Goal: Task Accomplishment & Management: Use online tool/utility

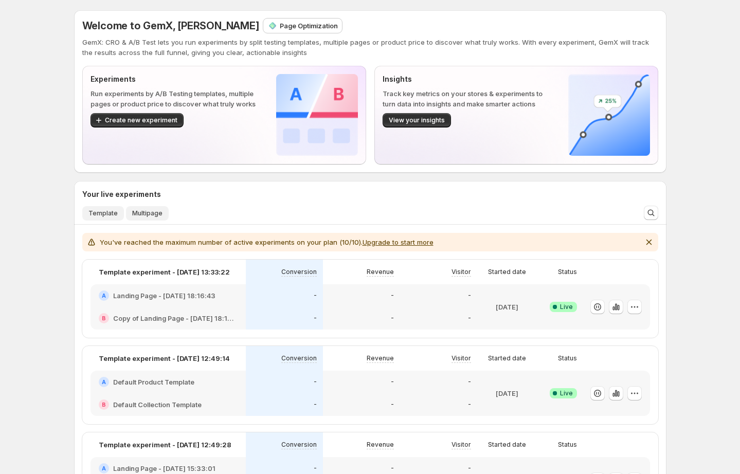
click at [147, 217] on span "Multipage" at bounding box center [147, 213] width 30 height 8
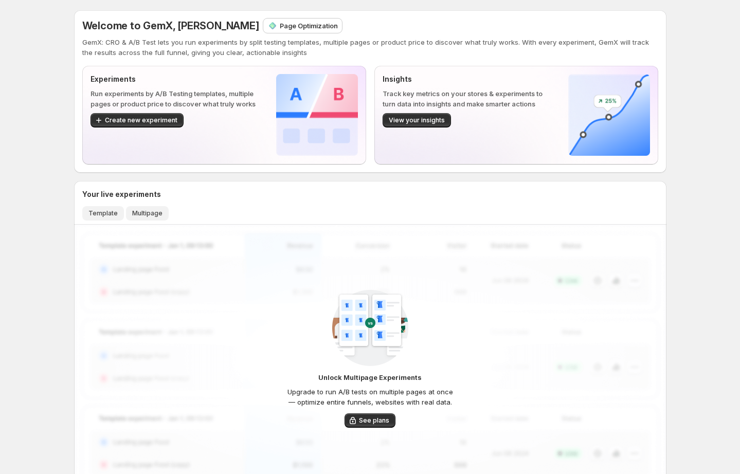
click at [114, 212] on span "Template" at bounding box center [102, 213] width 29 height 8
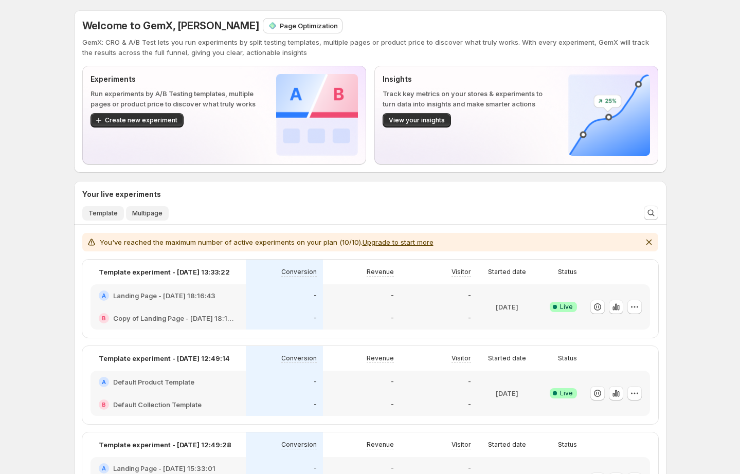
click at [137, 211] on span "Multipage" at bounding box center [147, 213] width 30 height 8
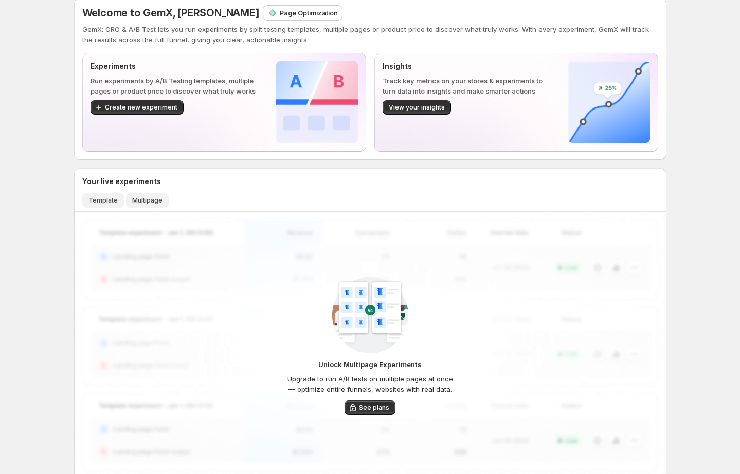
click at [113, 202] on span "Template" at bounding box center [102, 200] width 29 height 8
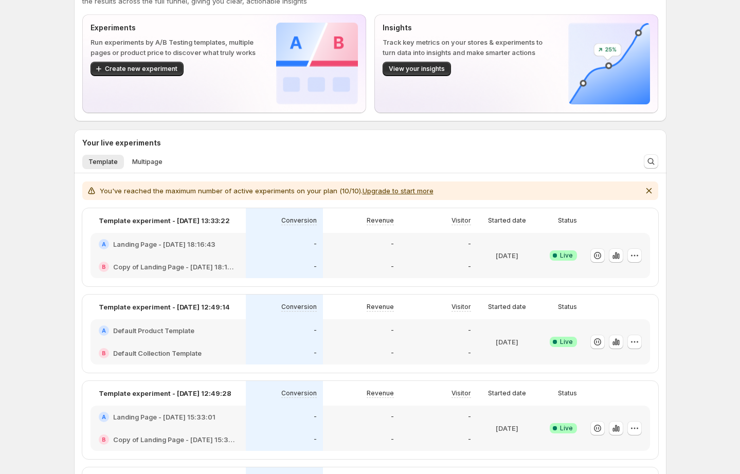
scroll to position [84, 0]
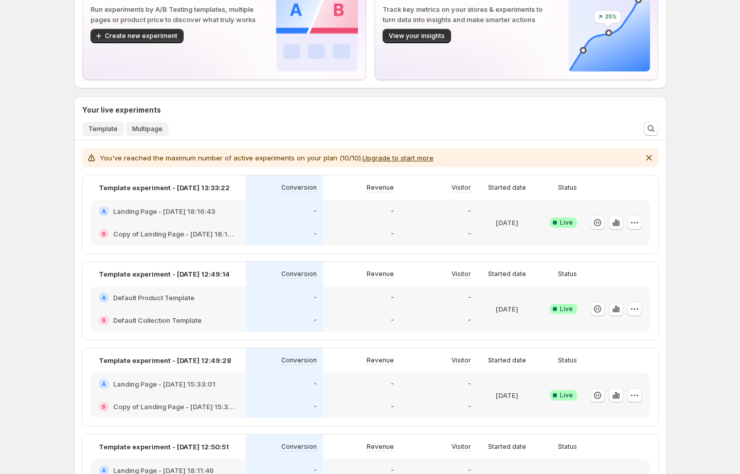
click at [151, 124] on button "Multipage" at bounding box center [147, 129] width 43 height 14
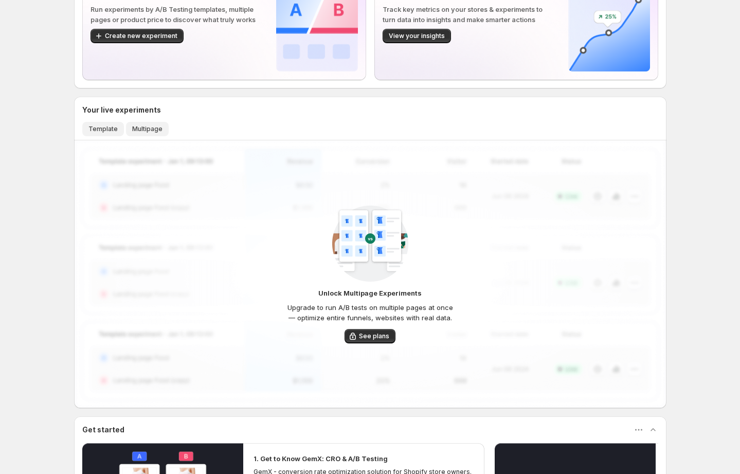
click at [118, 128] on span "Template" at bounding box center [102, 129] width 29 height 8
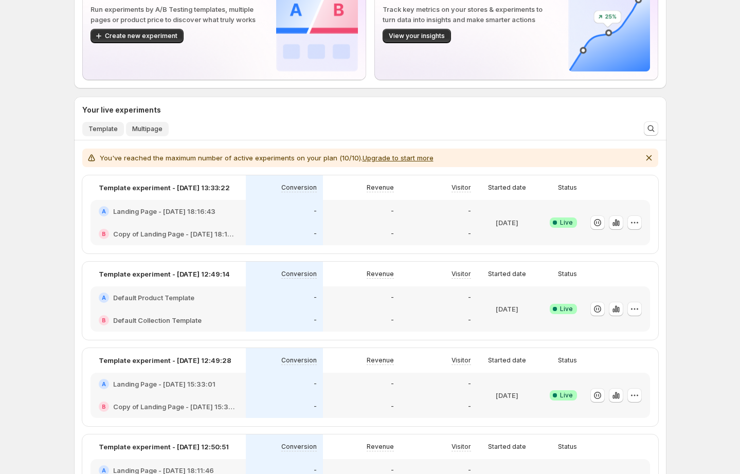
click at [146, 128] on span "Multipage" at bounding box center [147, 129] width 30 height 8
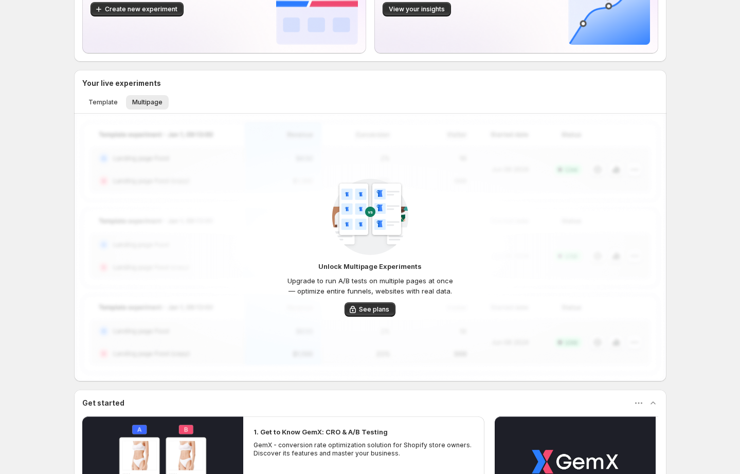
scroll to position [183, 0]
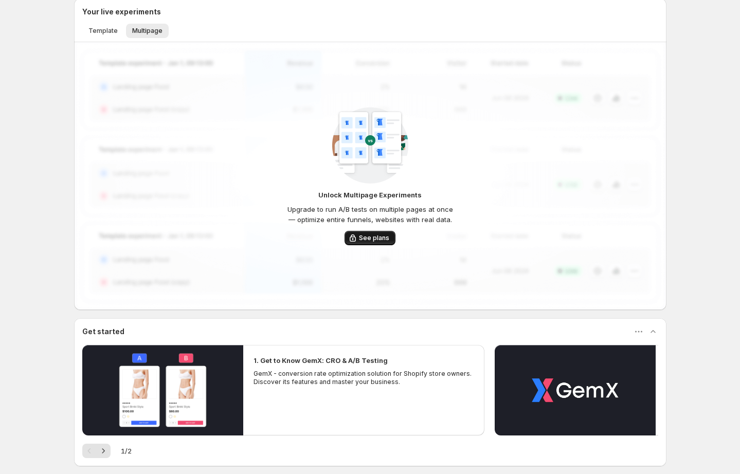
click at [358, 237] on icon "button" at bounding box center [353, 238] width 10 height 10
click at [534, 89] on div "Unlock Multipage Experiments Upgrade to run A/B tests on multiple pages at once…" at bounding box center [370, 176] width 592 height 268
